Goal: Answer question/provide support: Share knowledge or assist other users

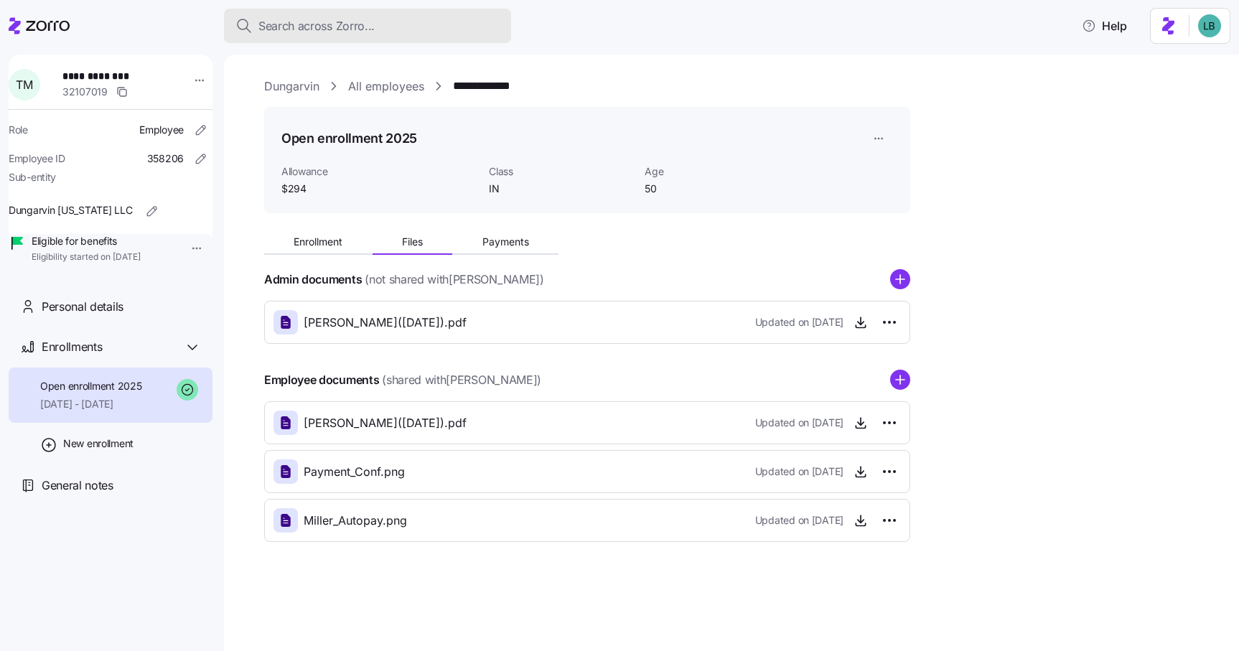
click at [283, 28] on span "Search across Zorro..." at bounding box center [316, 26] width 116 height 18
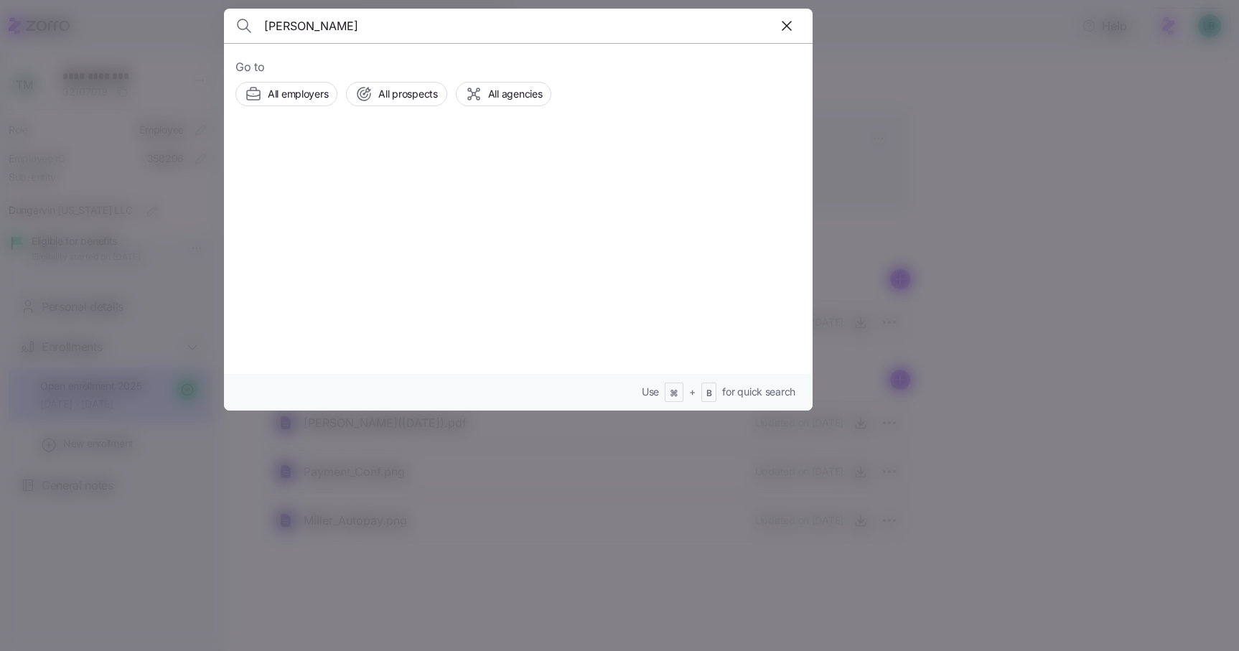
type input "[PERSON_NAME]"
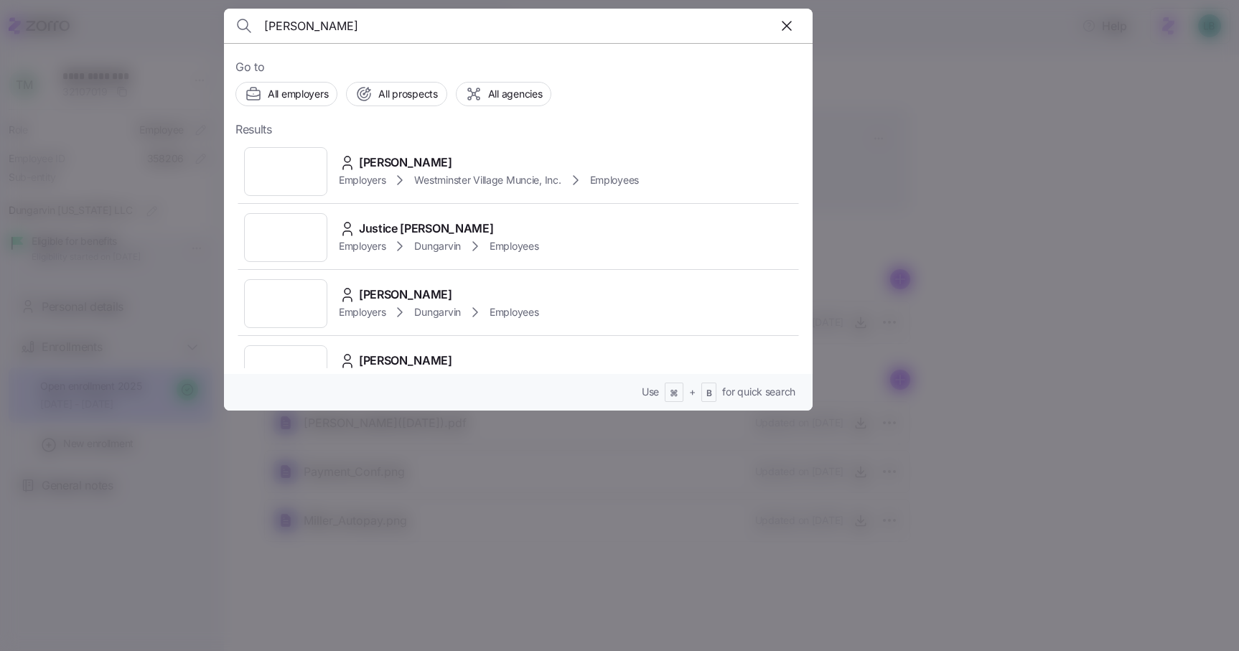
click at [386, 26] on input "[PERSON_NAME]" at bounding box center [447, 26] width 367 height 34
click at [395, 159] on span "[PERSON_NAME]" at bounding box center [405, 163] width 93 height 18
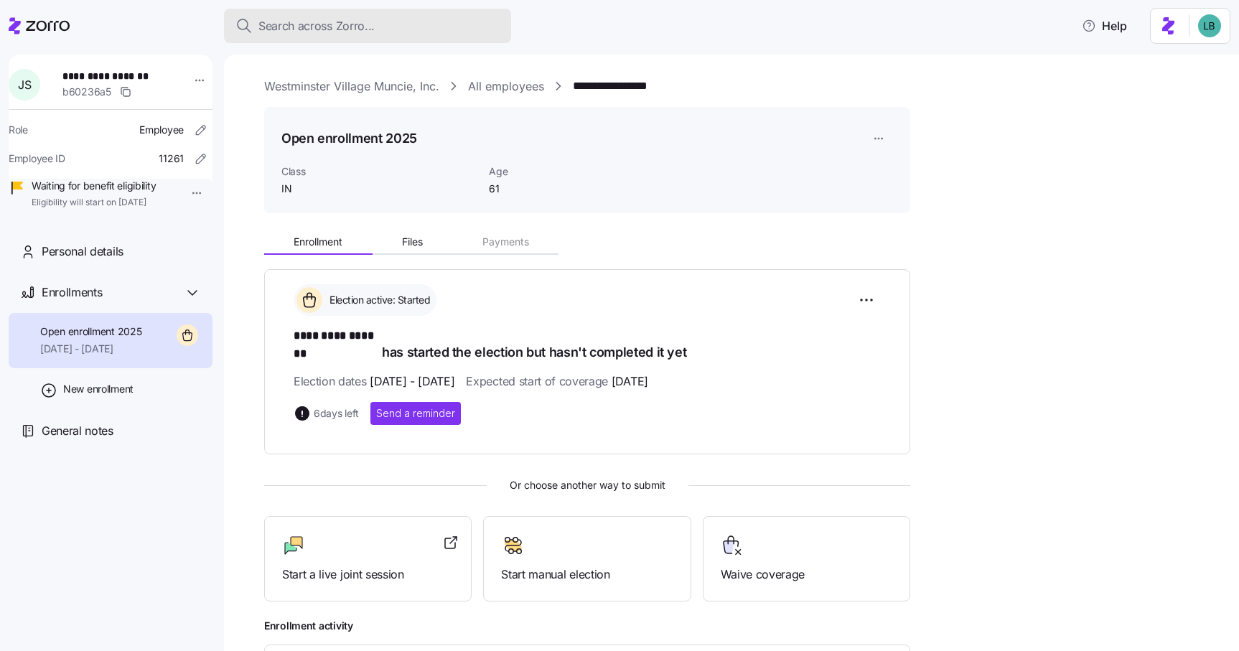
click at [304, 28] on span "Search across Zorro..." at bounding box center [316, 26] width 116 height 18
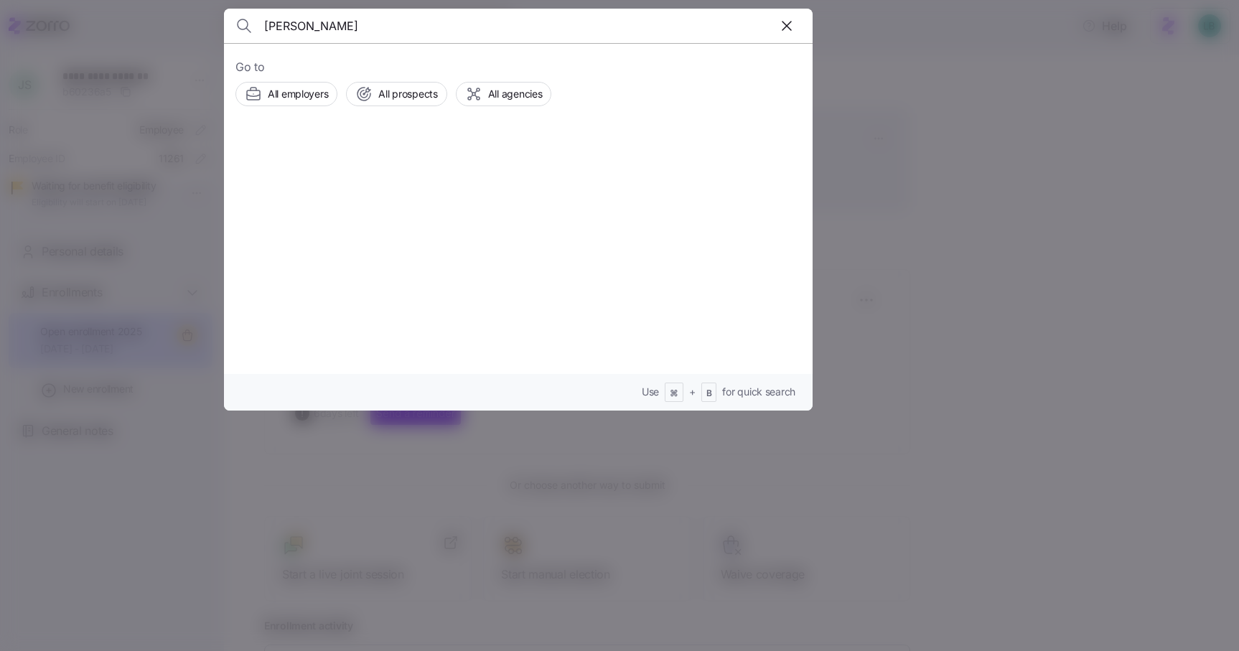
type input "[PERSON_NAME]"
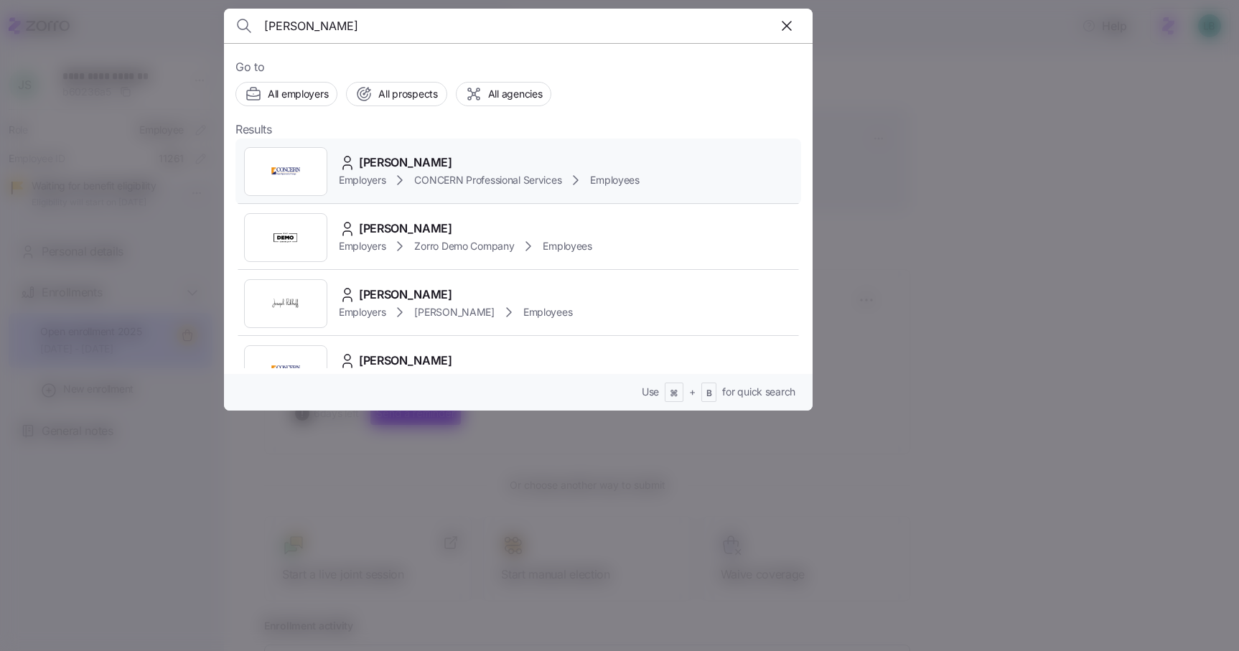
click at [403, 162] on span "[PERSON_NAME]" at bounding box center [405, 163] width 93 height 18
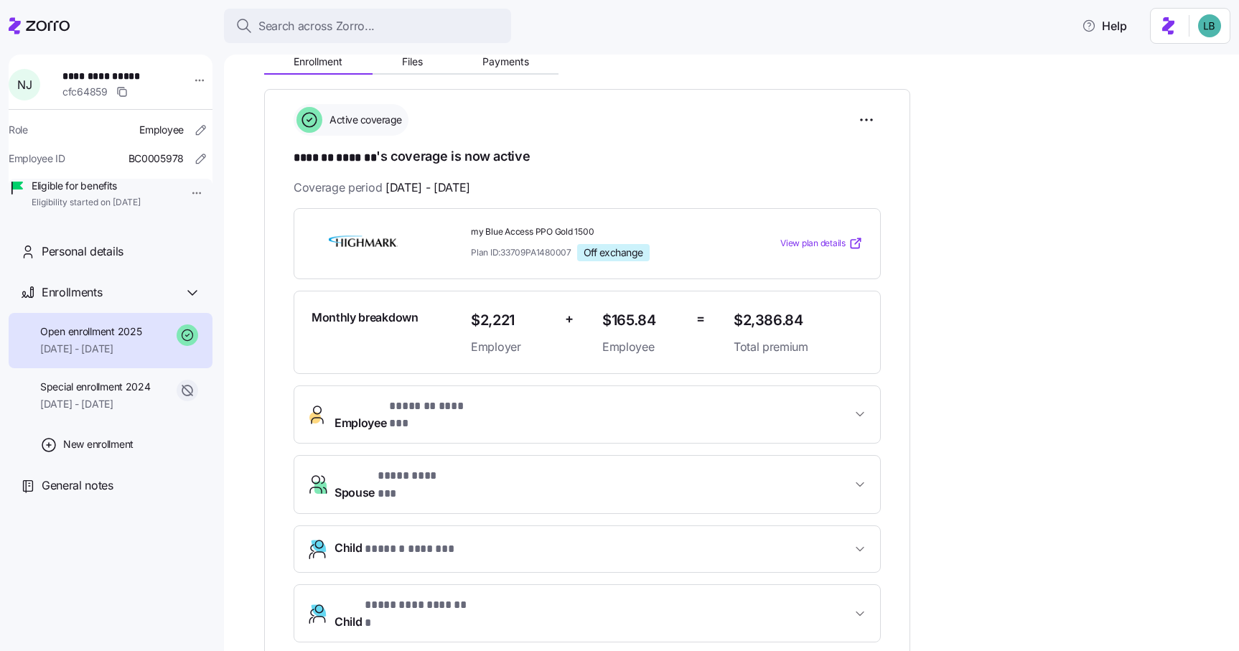
scroll to position [187, 0]
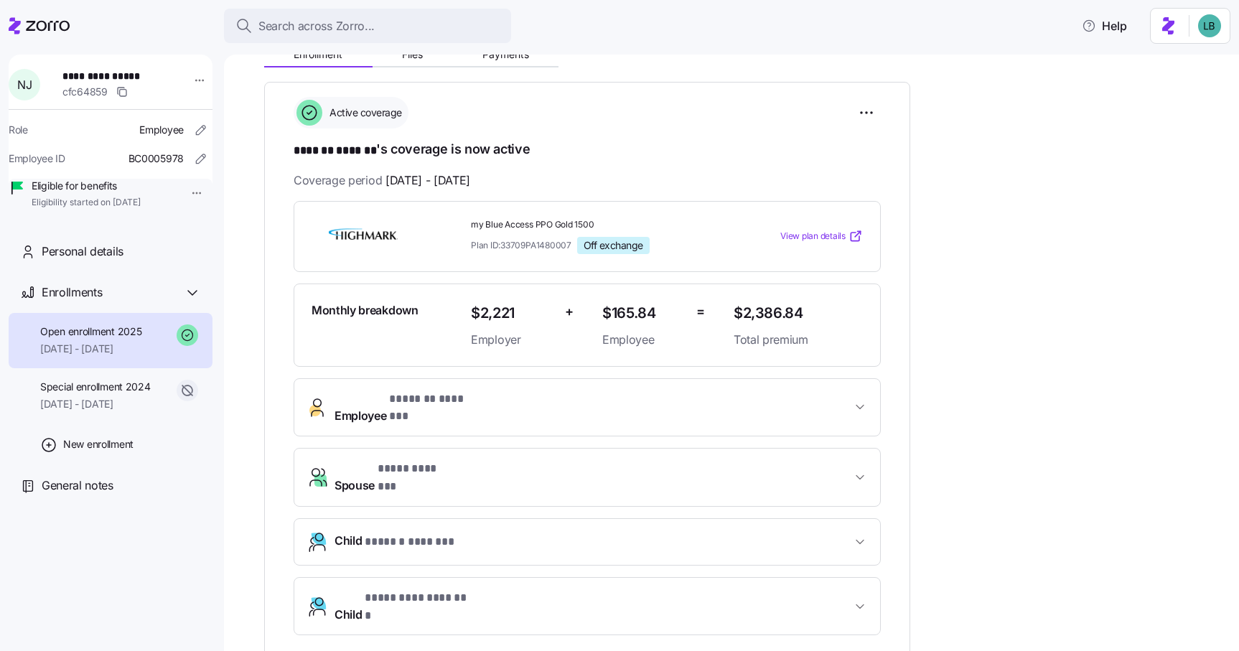
click at [515, 386] on button "Employee * ******* ******* *" at bounding box center [587, 407] width 586 height 57
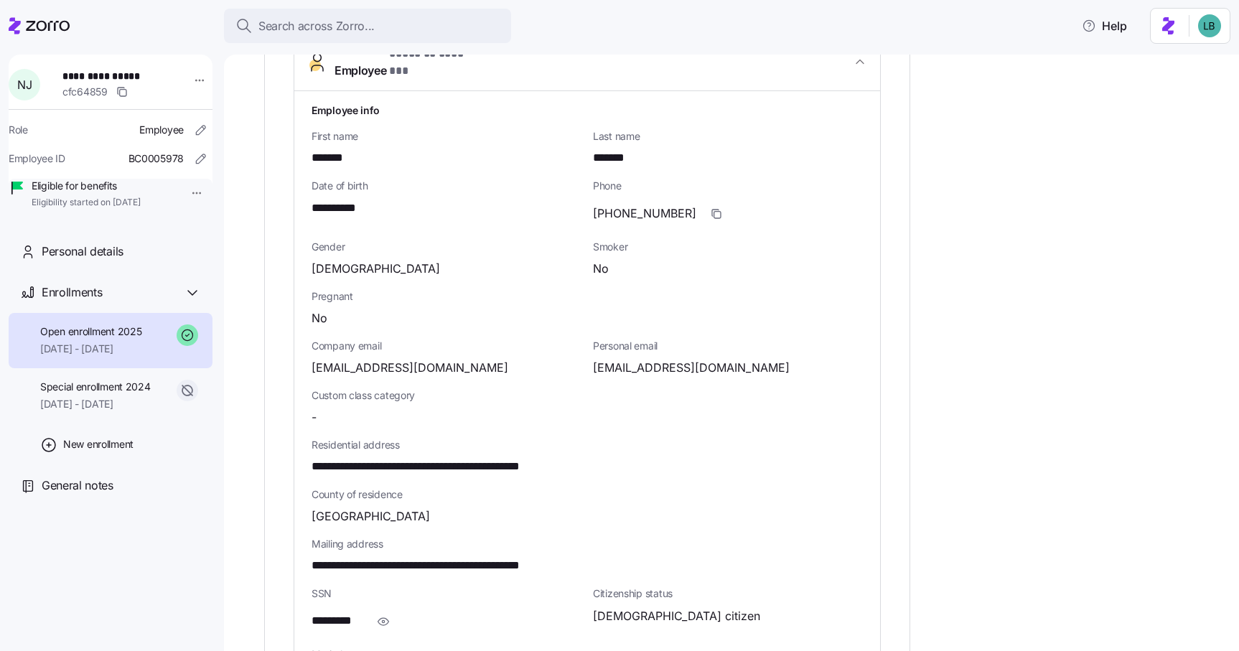
scroll to position [535, 0]
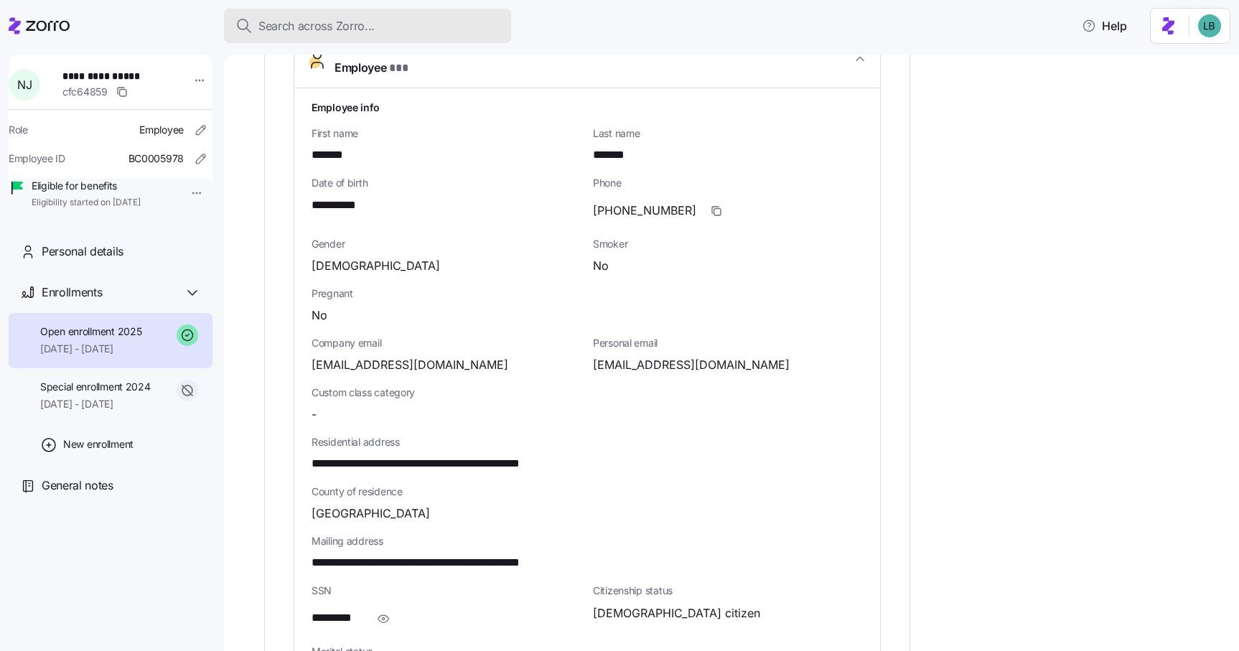
click at [352, 25] on span "Search across Zorro..." at bounding box center [316, 26] width 116 height 18
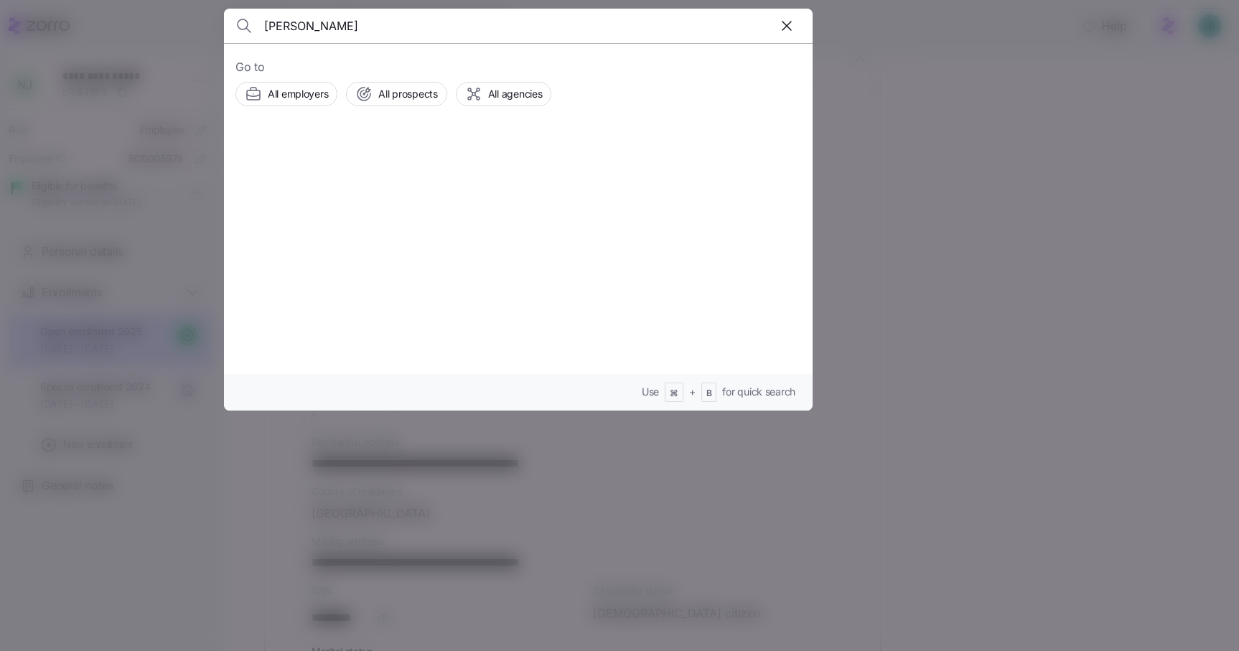
type input "[PERSON_NAME]"
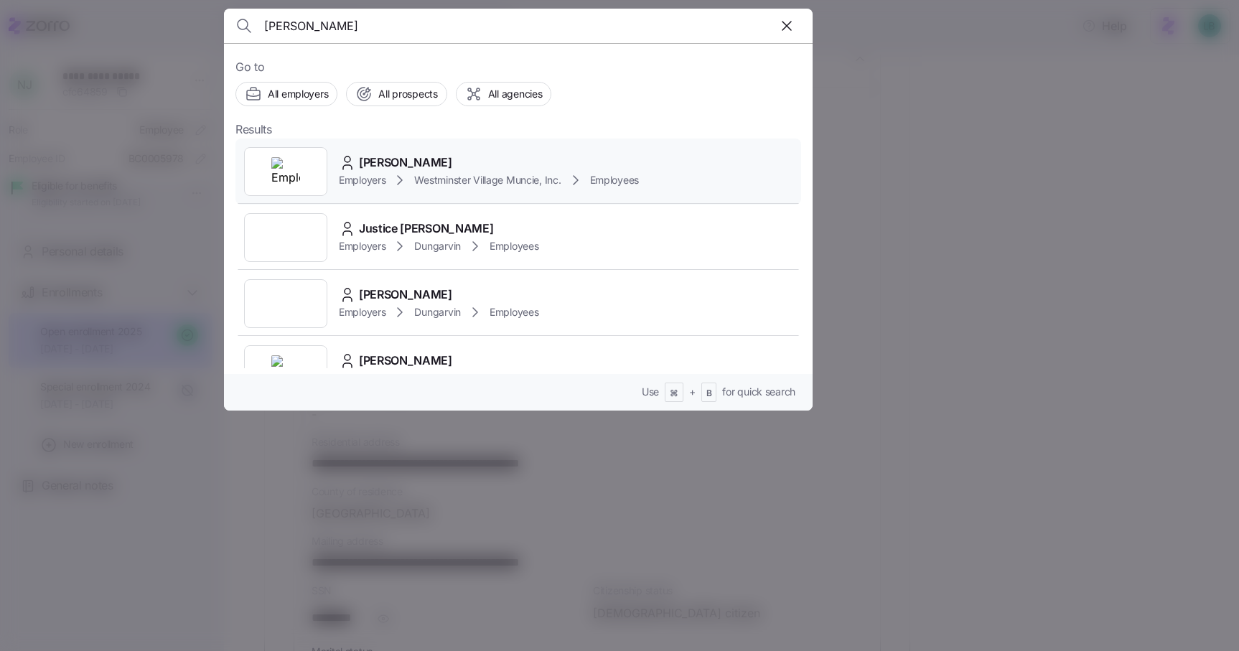
click at [392, 164] on span "[PERSON_NAME]" at bounding box center [405, 163] width 93 height 18
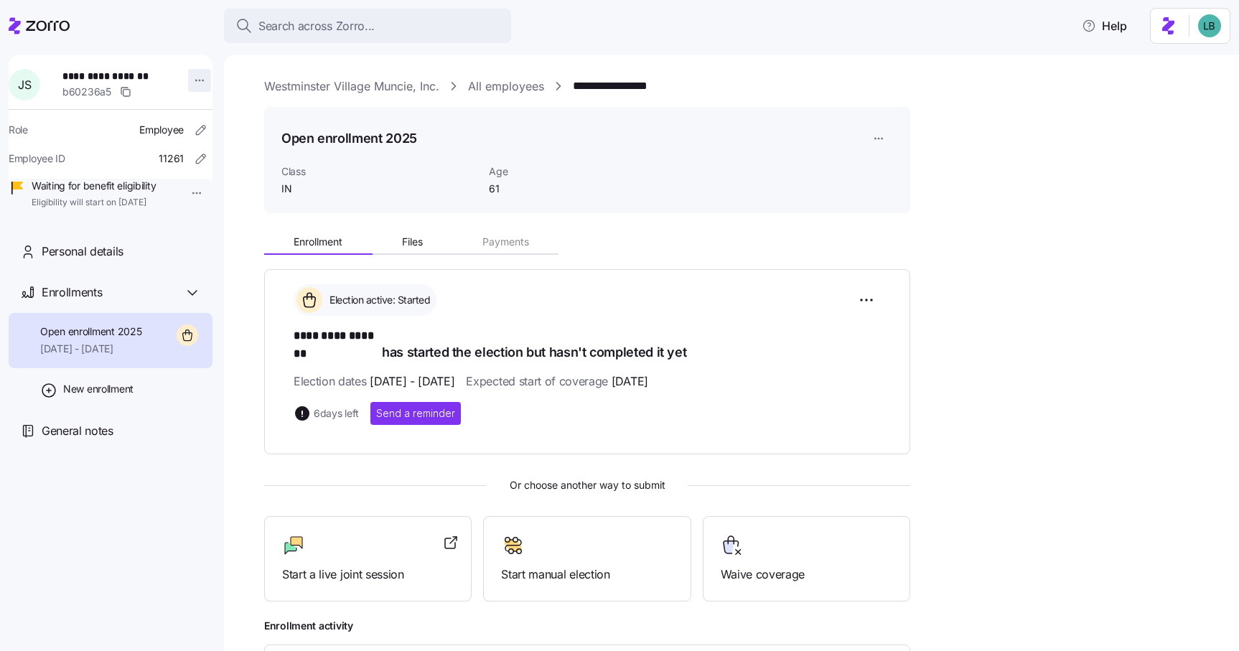
click at [191, 78] on html "**********" at bounding box center [619, 321] width 1239 height 642
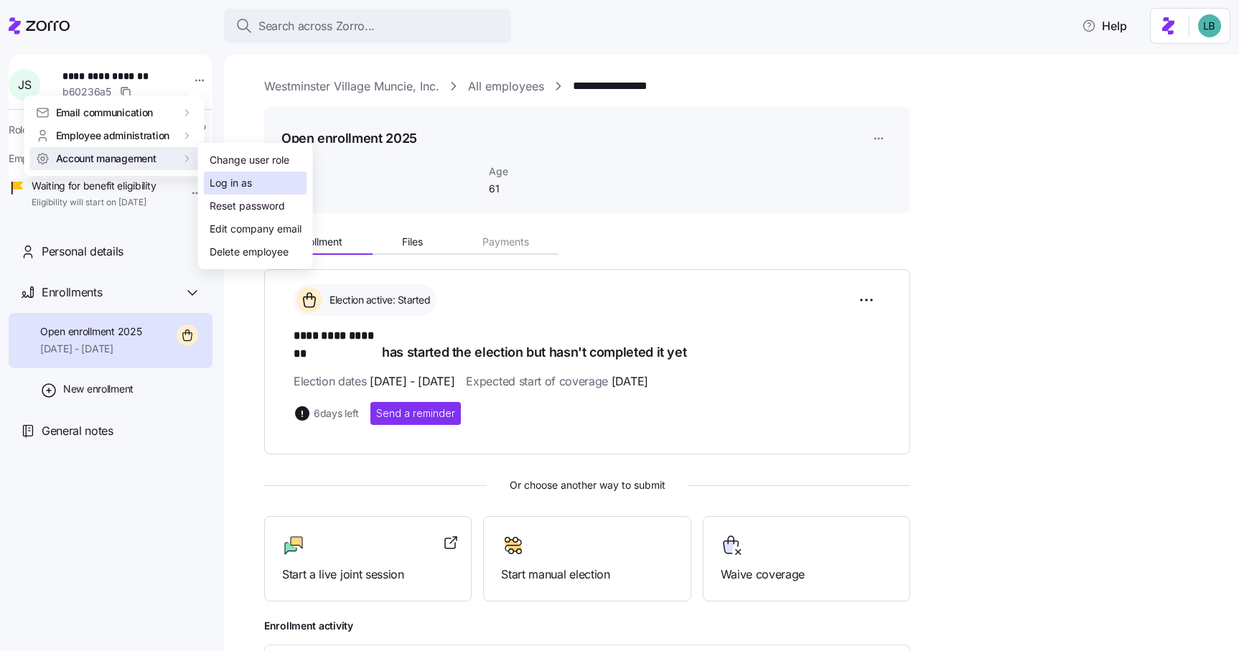
click at [220, 186] on div "Log in as" at bounding box center [231, 183] width 42 height 16
